Goal: Transaction & Acquisition: Download file/media

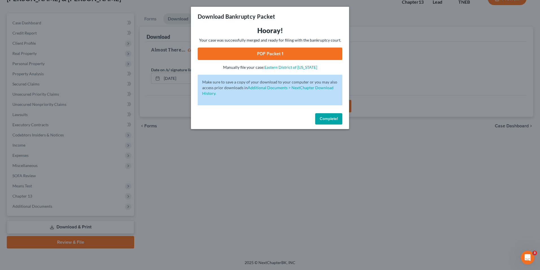
click at [325, 114] on div "Complete!" at bounding box center [270, 120] width 158 height 18
click at [325, 114] on button "Complete!" at bounding box center [328, 118] width 27 height 11
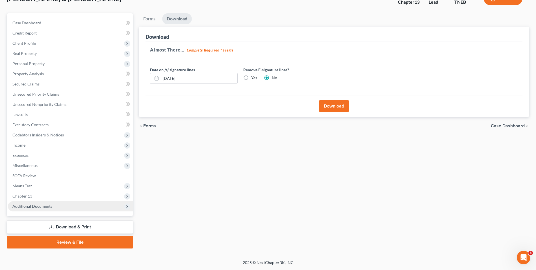
click at [36, 204] on span "Additional Documents" at bounding box center [32, 205] width 40 height 5
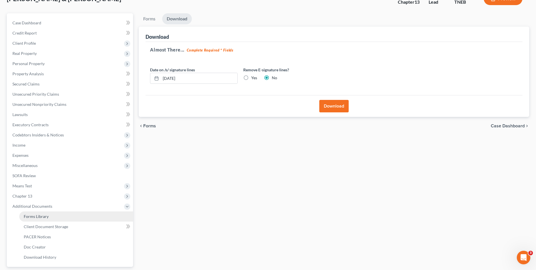
click at [37, 212] on link "Forms Library" at bounding box center [76, 216] width 114 height 10
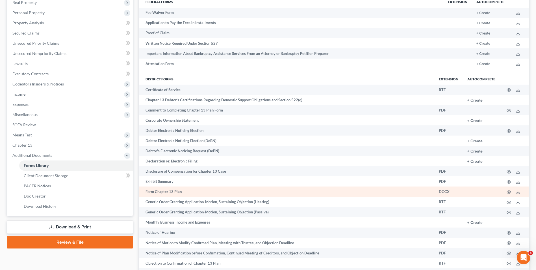
scroll to position [386, 0]
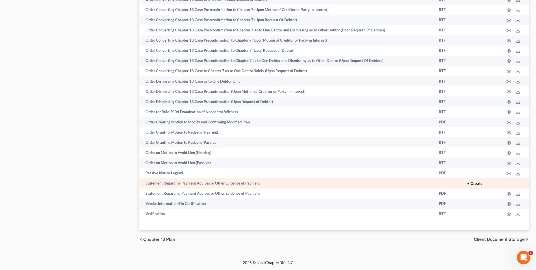
click at [473, 183] on button "+ Create" at bounding box center [474, 183] width 15 height 4
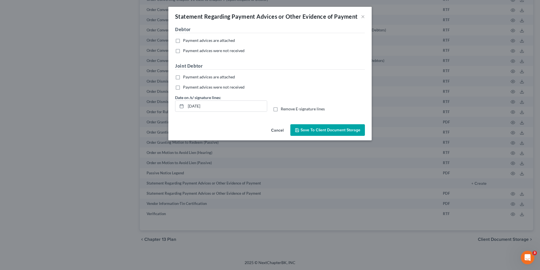
click at [183, 43] on label "Payment advices are attached" at bounding box center [209, 41] width 52 height 6
click at [185, 41] on input "Payment advices are attached" at bounding box center [187, 40] width 4 height 4
checkbox input "true"
click at [183, 77] on label "Payment advices are attached" at bounding box center [209, 77] width 52 height 6
click at [185, 77] on input "Payment advices are attached" at bounding box center [187, 76] width 4 height 4
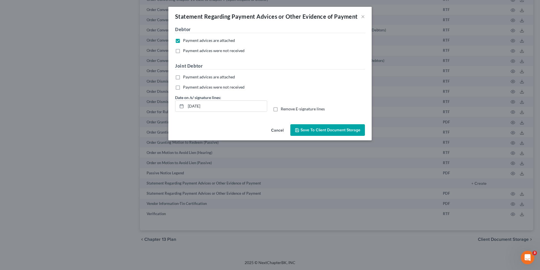
checkbox input "true"
click at [325, 131] on span "Save to Client Document Storage" at bounding box center [331, 129] width 60 height 5
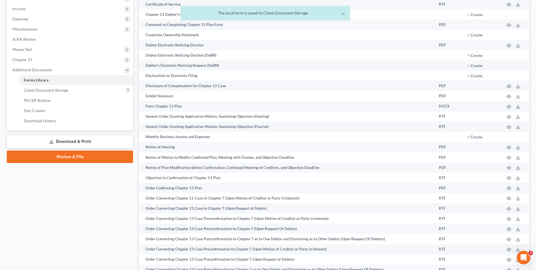
scroll to position [150, 0]
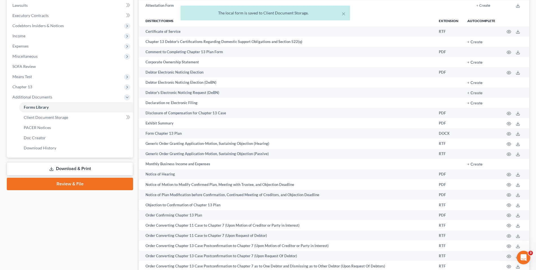
click at [85, 166] on link "Download & Print" at bounding box center [70, 168] width 126 height 13
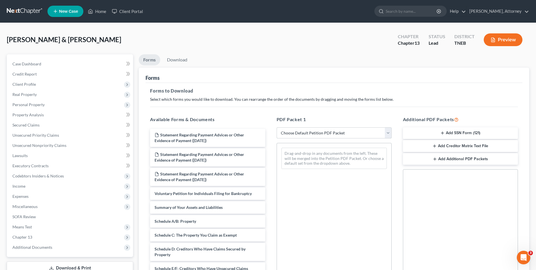
click at [310, 133] on select "Choose Default Petition PDF Packet Complete Bankruptcy Petition (all forms and …" at bounding box center [334, 132] width 115 height 11
select select "0"
click at [277, 127] on select "Choose Default Petition PDF Packet Complete Bankruptcy Petition (all forms and …" at bounding box center [334, 132] width 115 height 11
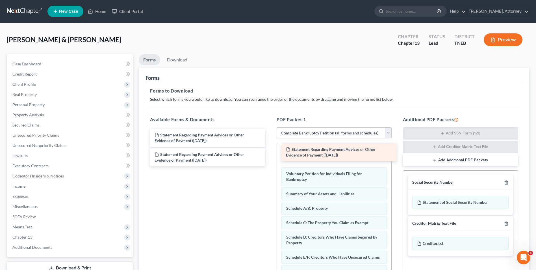
drag, startPoint x: 187, startPoint y: 135, endPoint x: 319, endPoint y: 149, distance: 132.2
click at [270, 149] on div "Statement Regarding Payment Advices or Other Evidence of Payment ([DATE]) State…" at bounding box center [207, 148] width 124 height 38
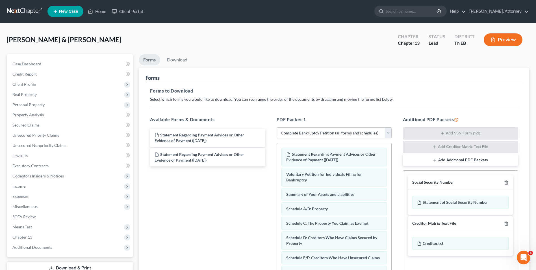
click at [398, 175] on div "Additional PDF Packets Add SSN Form (121) Add Creditor Matrix Text File Add Add…" at bounding box center [460, 207] width 126 height 192
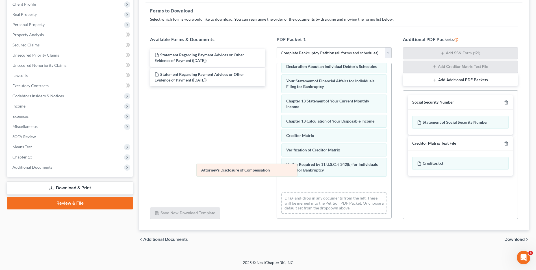
scroll to position [180, 0]
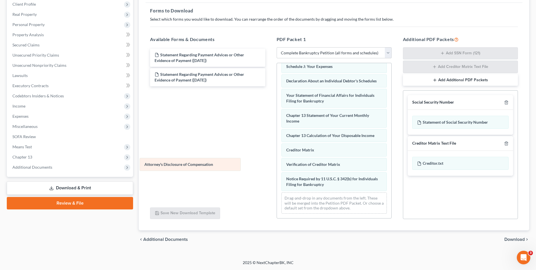
drag, startPoint x: 343, startPoint y: 186, endPoint x: 201, endPoint y: 166, distance: 143.2
click at [277, 166] on div "Attorney's Disclosure of Compensation Statement Regarding Payment Advices or Ot…" at bounding box center [334, 53] width 114 height 329
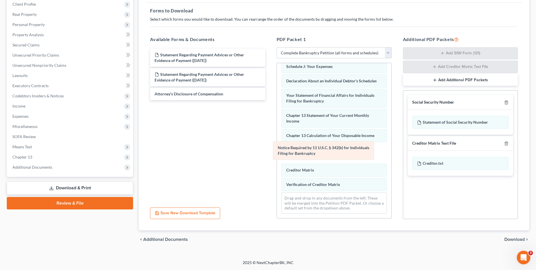
drag, startPoint x: 319, startPoint y: 181, endPoint x: 310, endPoint y: 151, distance: 31.0
click at [310, 151] on div "Notice Required by 11 U.S.C. § 342(b) for Individuals Filing for Bankruptcy Sta…" at bounding box center [334, 53] width 114 height 329
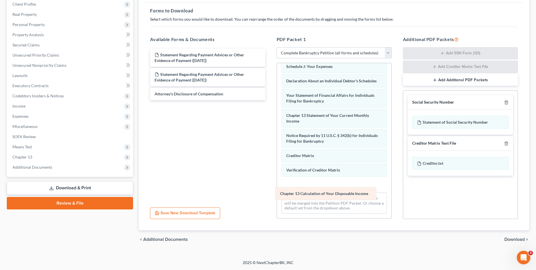
drag, startPoint x: 323, startPoint y: 136, endPoint x: 317, endPoint y: 194, distance: 58.2
click at [317, 194] on div "Chapter 13 Calculation of Your Disposable Income Statement Regarding Payment Ad…" at bounding box center [334, 53] width 114 height 329
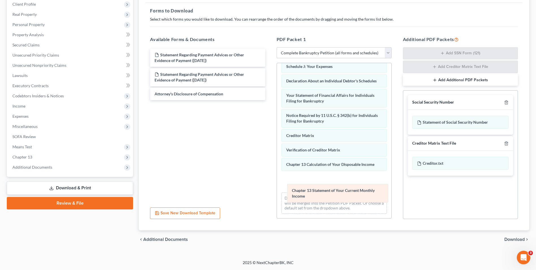
drag, startPoint x: 327, startPoint y: 113, endPoint x: 333, endPoint y: 188, distance: 75.1
click at [333, 188] on div "Chapter 13 Statement of Your Current Monthly Income Statement Regarding Payment…" at bounding box center [334, 53] width 114 height 329
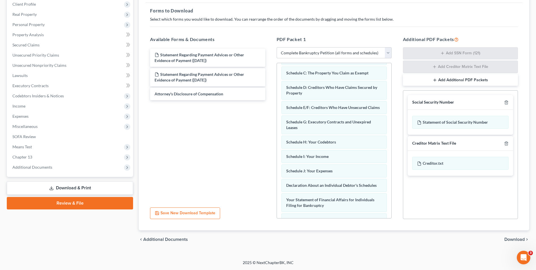
scroll to position [69, 0]
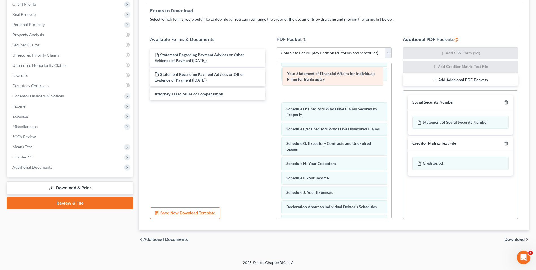
drag, startPoint x: 332, startPoint y: 208, endPoint x: 333, endPoint y: 75, distance: 133.3
click at [333, 75] on div "Your Statement of Financial Affairs for Individuals Filing for Bankruptcy State…" at bounding box center [334, 158] width 114 height 329
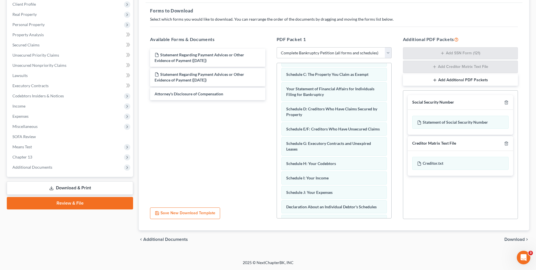
scroll to position [0, 0]
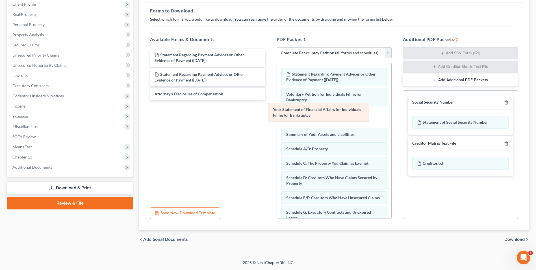
drag, startPoint x: 343, startPoint y: 164, endPoint x: 331, endPoint y: 117, distance: 48.2
click at [331, 117] on div "Your Statement of Financial Affairs for Individuals Filing for Bankruptcy State…" at bounding box center [334, 227] width 114 height 329
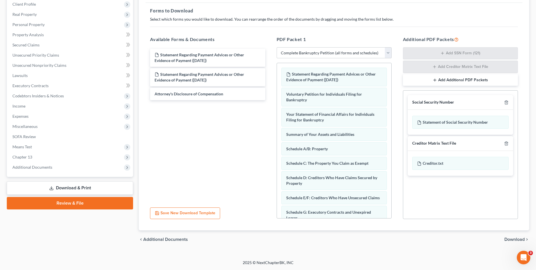
click at [511, 237] on span "Download" at bounding box center [514, 239] width 20 height 5
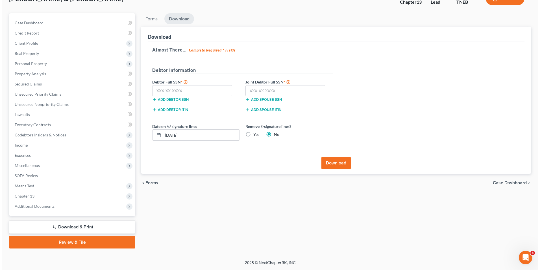
scroll to position [41, 0]
click at [193, 92] on input "text" at bounding box center [190, 90] width 80 height 11
type input "410-15-9155"
click at [263, 92] on input "text" at bounding box center [283, 90] width 80 height 11
type input "414-35-5022"
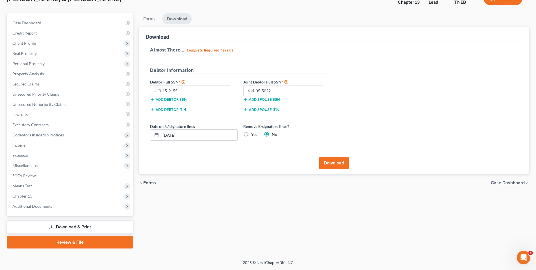
click at [336, 162] on button "Download" at bounding box center [333, 163] width 29 height 12
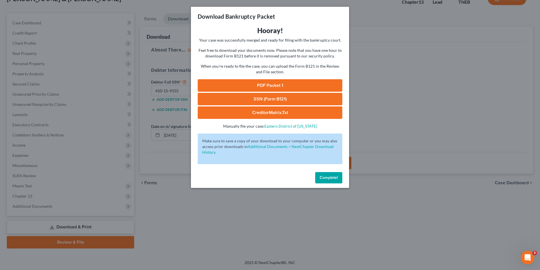
click at [285, 86] on link "PDF Packet 1" at bounding box center [270, 85] width 145 height 12
click at [260, 98] on link "SSN (Form B121)" at bounding box center [270, 99] width 145 height 12
click at [277, 113] on link "CreditorMatrix.txt" at bounding box center [270, 112] width 145 height 12
